Goal: Transaction & Acquisition: Purchase product/service

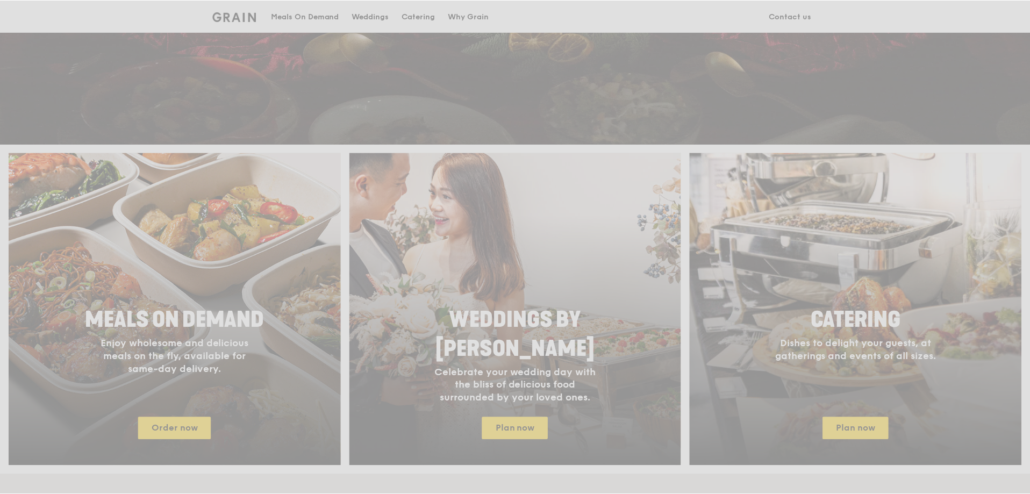
scroll to position [320, 0]
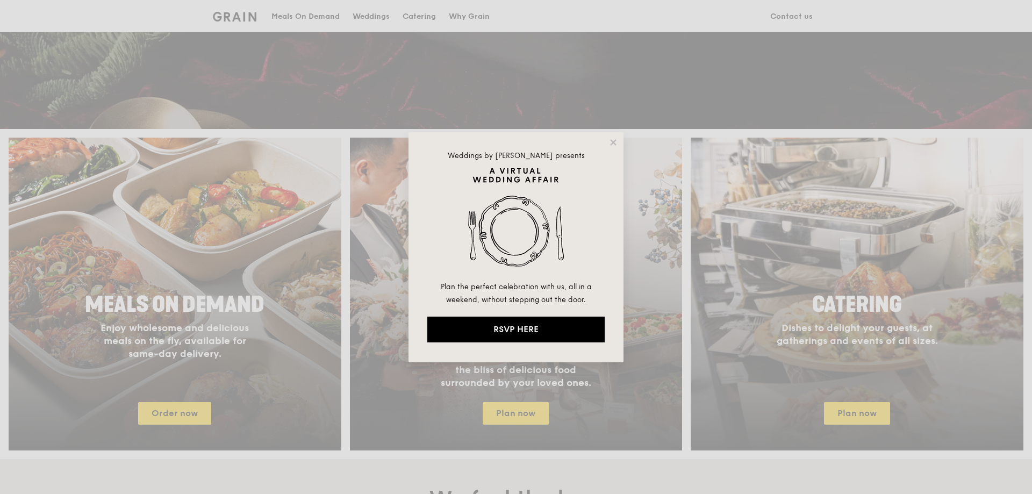
click at [607, 144] on div "Weddings by Grain presents Plan the perfect celebration with us, all in a weeke…" at bounding box center [516, 247] width 215 height 230
click at [609, 139] on icon at bounding box center [614, 143] width 10 height 10
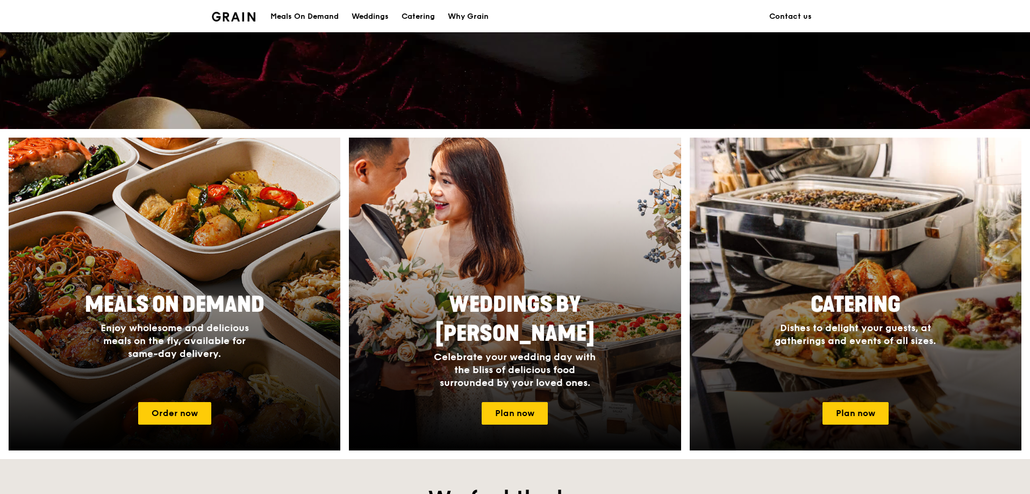
click at [936, 303] on h2 "Catering" at bounding box center [855, 304] width 202 height 29
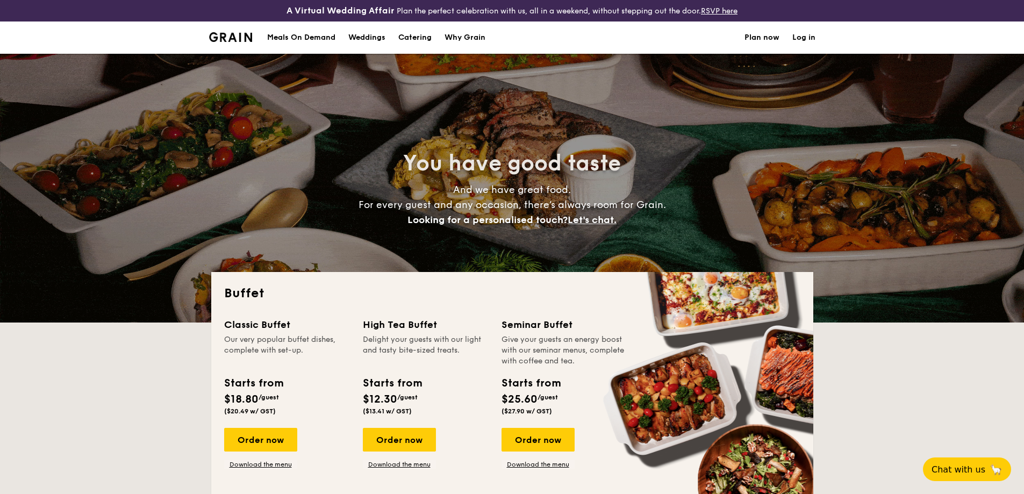
select select
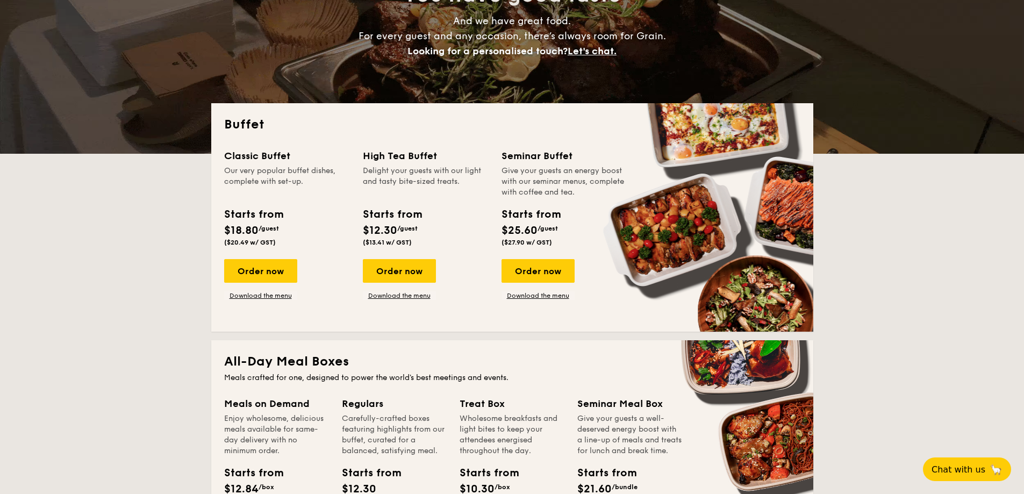
scroll to position [178, 0]
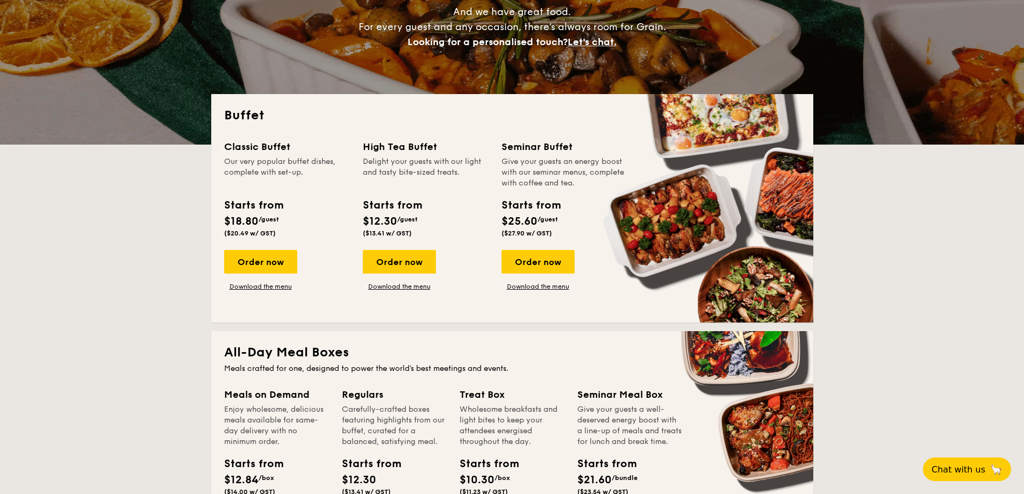
click at [247, 274] on div "Order now Download the menu" at bounding box center [260, 270] width 73 height 41
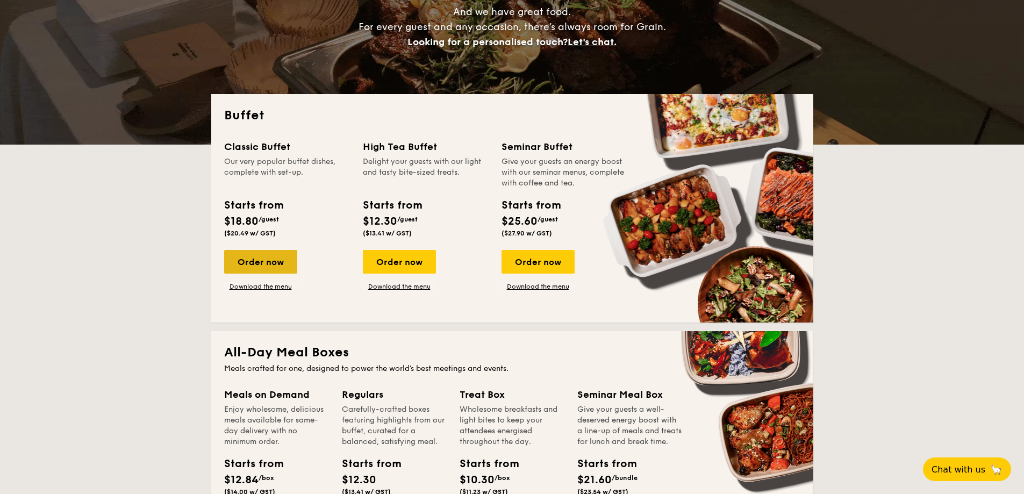
click at [249, 263] on div "Order now" at bounding box center [260, 262] width 73 height 24
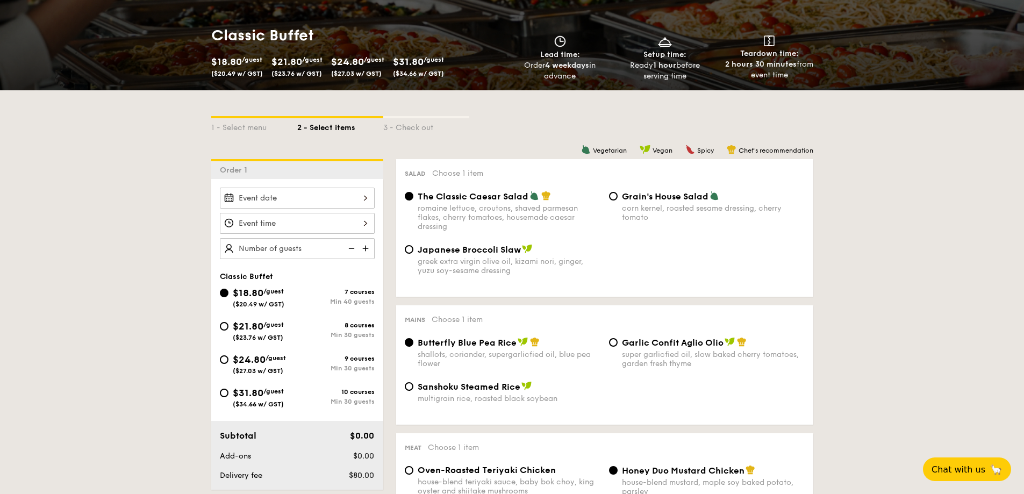
scroll to position [180, 0]
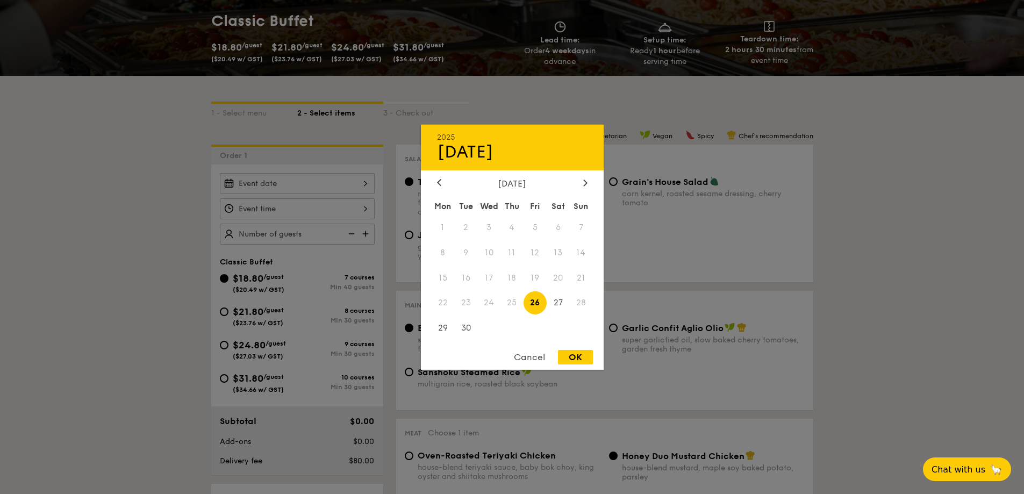
click at [314, 187] on div "2025 Sep [DATE] Tue Wed Thu Fri Sat Sun 1 2 3 4 5 6 7 8 9 10 11 12 13 14 15 16 …" at bounding box center [297, 183] width 155 height 21
click at [567, 302] on span "27" at bounding box center [558, 302] width 23 height 23
click at [857, 189] on div at bounding box center [512, 247] width 1024 height 494
